Goal: Communication & Community: Answer question/provide support

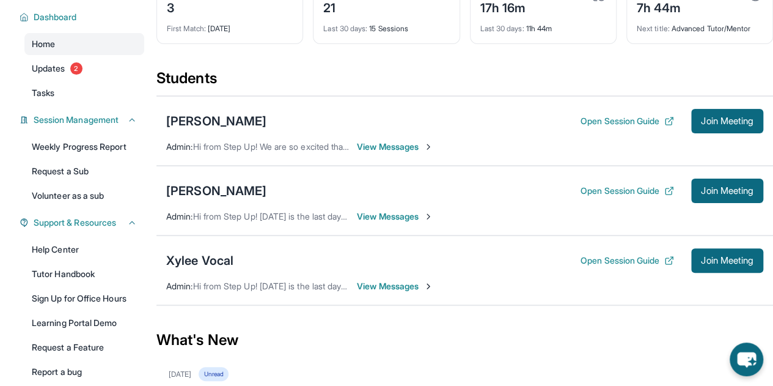
scroll to position [236, 0]
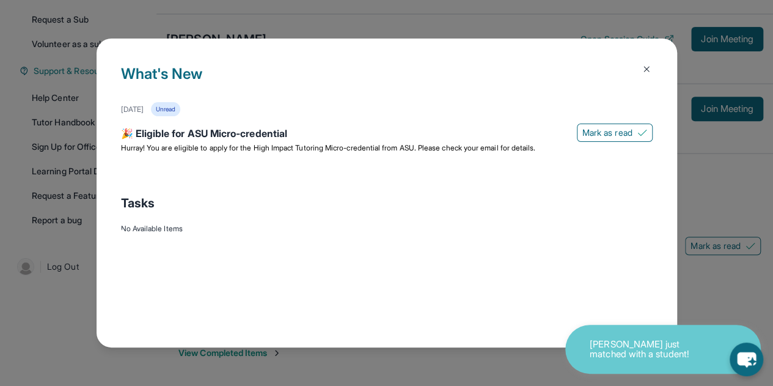
click at [649, 69] on img at bounding box center [647, 69] width 10 height 10
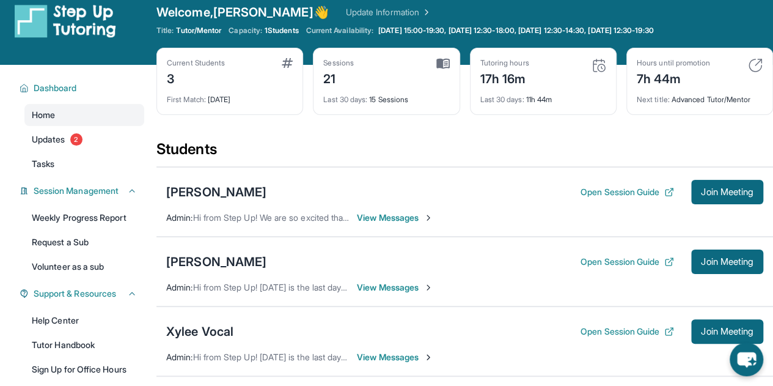
scroll to position [11, 0]
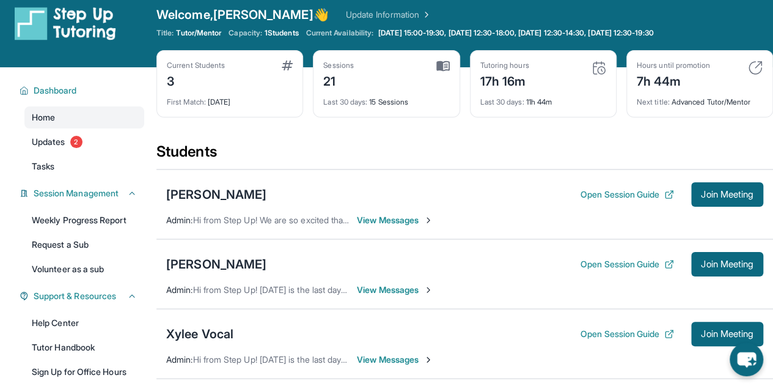
click at [390, 289] on span "View Messages" at bounding box center [395, 290] width 76 height 12
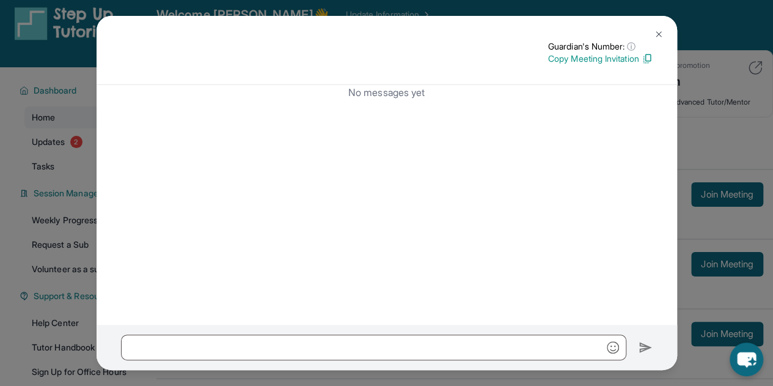
click at [660, 30] on img at bounding box center [659, 34] width 10 height 10
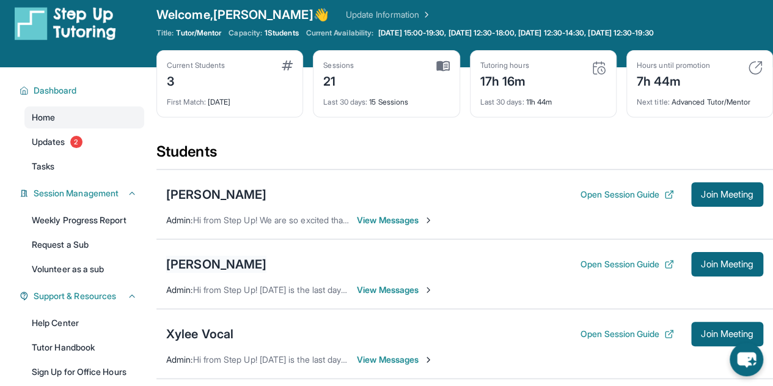
click at [231, 263] on div "[PERSON_NAME]" at bounding box center [216, 264] width 100 height 17
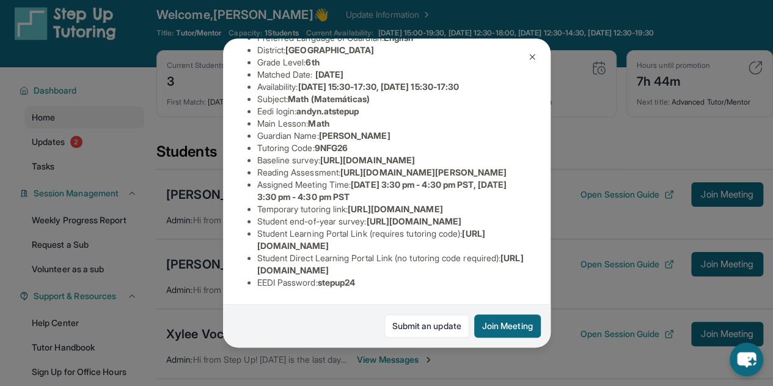
scroll to position [268, 0]
drag, startPoint x: 325, startPoint y: 279, endPoint x: 374, endPoint y: 286, distance: 50.0
click at [374, 286] on div "Student Information [URL][DOMAIN_NAME] Preferred Language of Guardian: English …" at bounding box center [387, 142] width 279 height 314
copy span "stepup24"
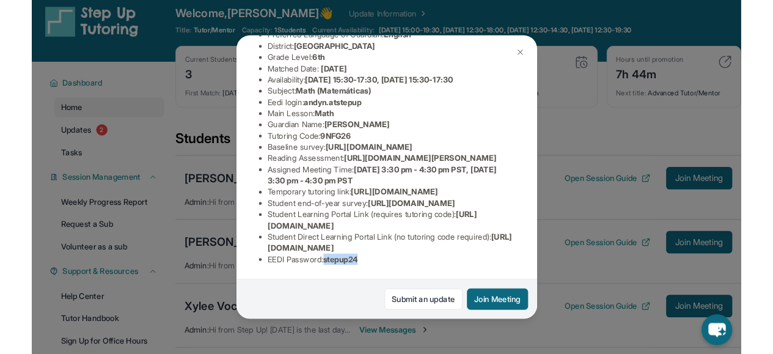
scroll to position [144, 0]
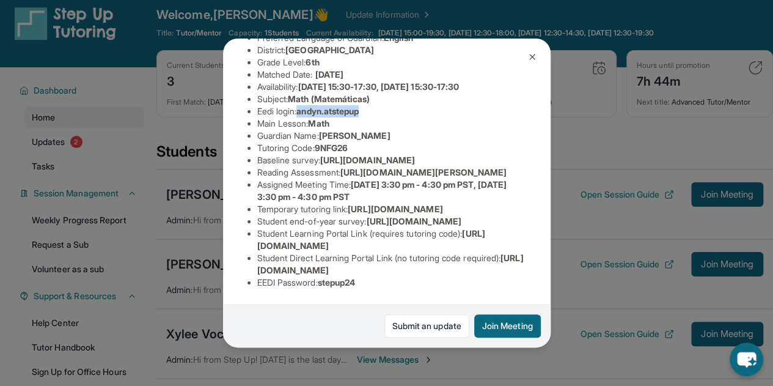
drag, startPoint x: 303, startPoint y: 95, endPoint x: 369, endPoint y: 96, distance: 66.0
click at [369, 105] on li "Eedi login : [PERSON_NAME].atstepup" at bounding box center [391, 111] width 269 height 12
copy span "andyn.atstepup"
click at [523, 50] on button at bounding box center [532, 57] width 24 height 24
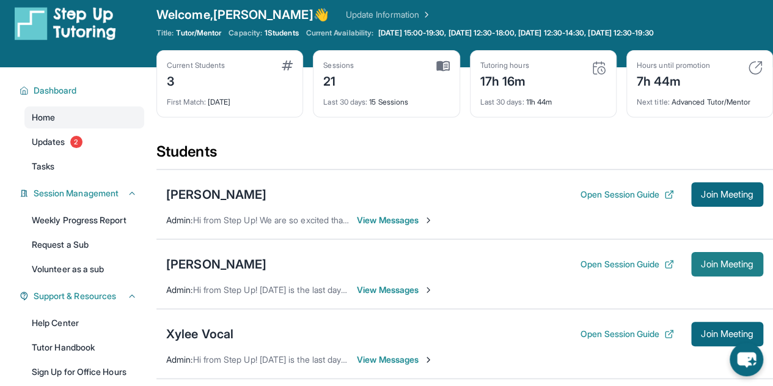
click at [714, 260] on span "Join Meeting" at bounding box center [727, 263] width 53 height 7
